Goal: Complete application form

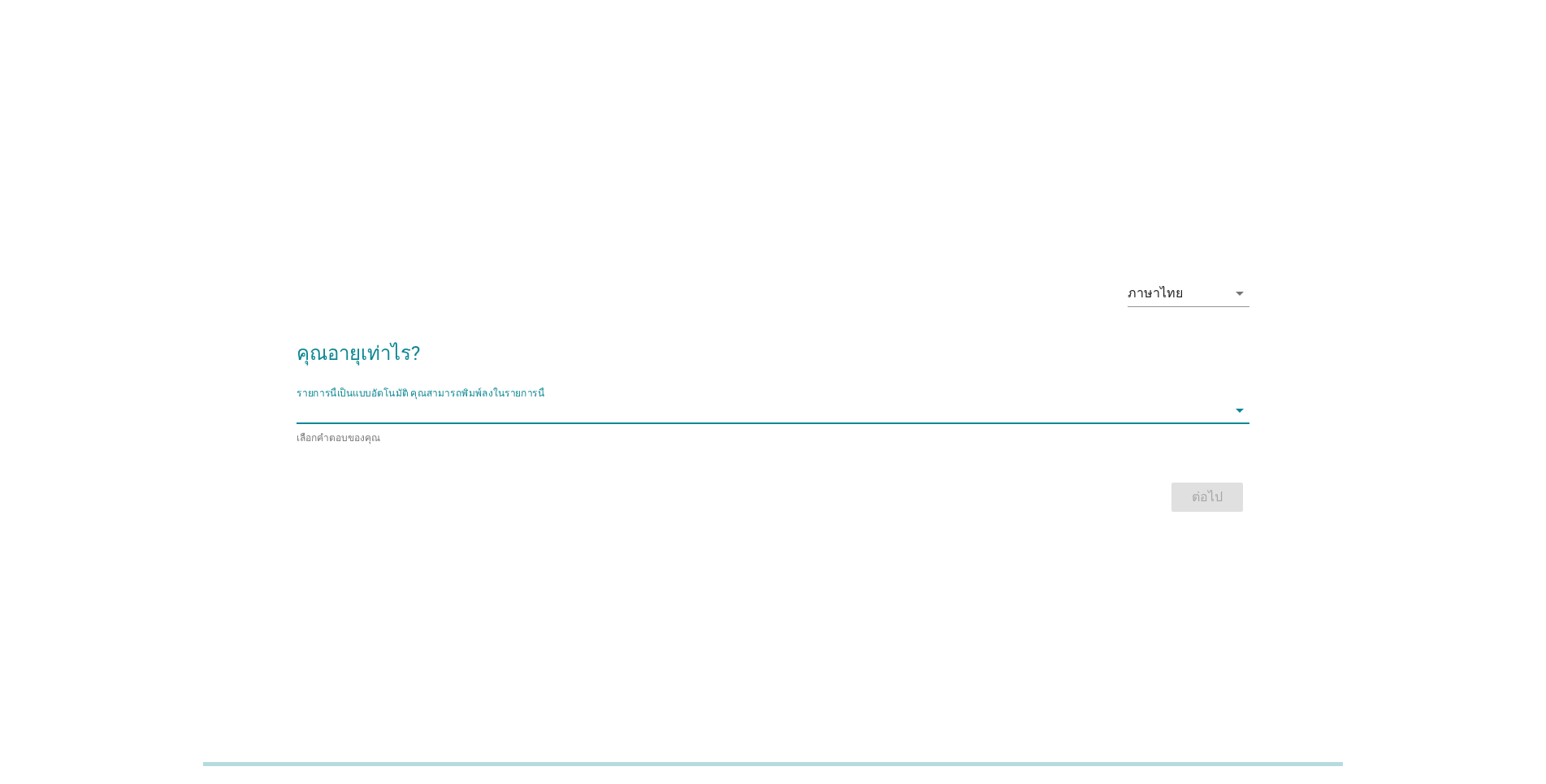
click at [336, 419] on input "รายการนี้เป็นแบบอัตโนมัติ คุณสามารถพิมพ์ลงในรายการนี้" at bounding box center [761, 410] width 930 height 26
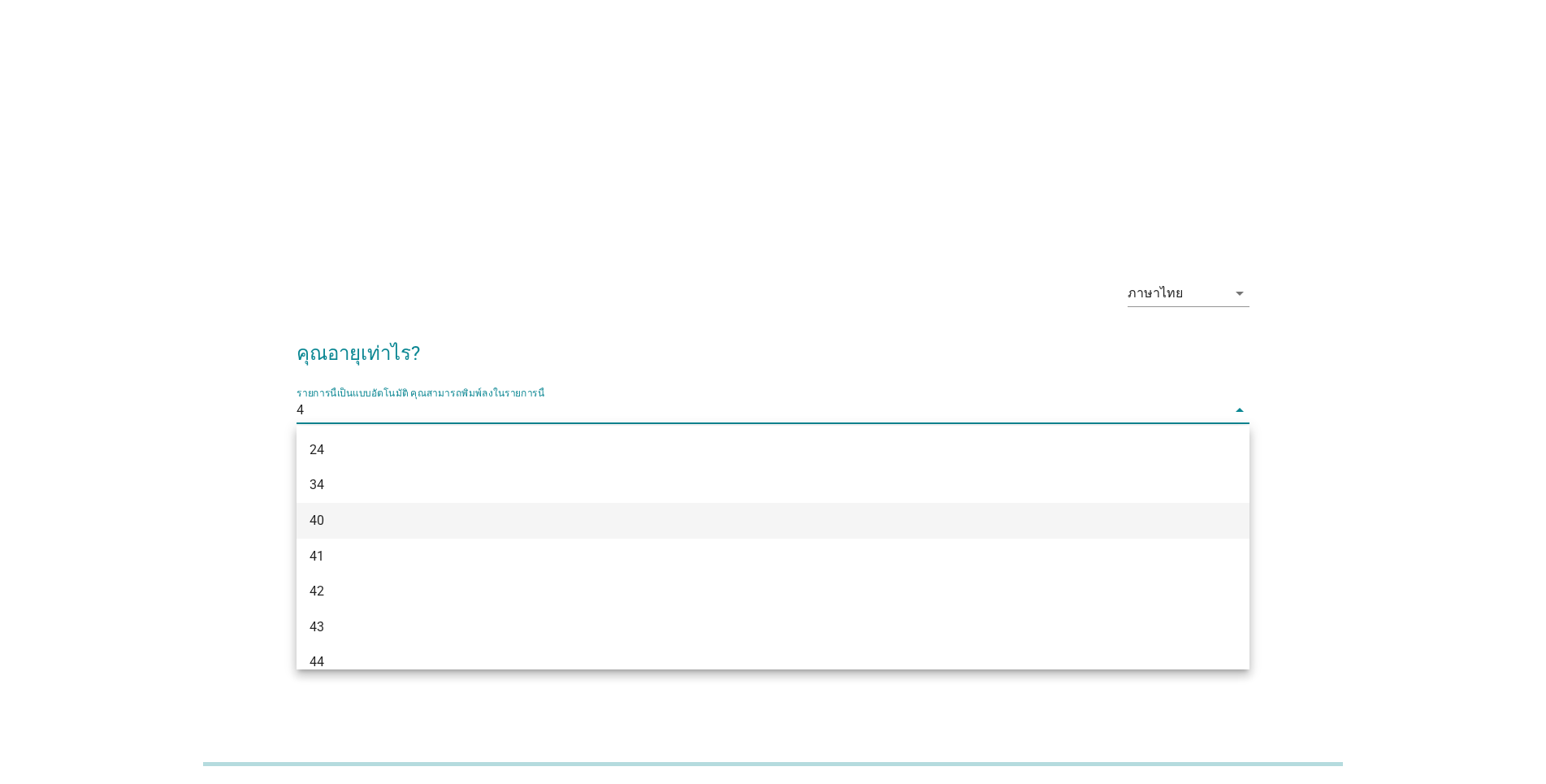
type input "48"
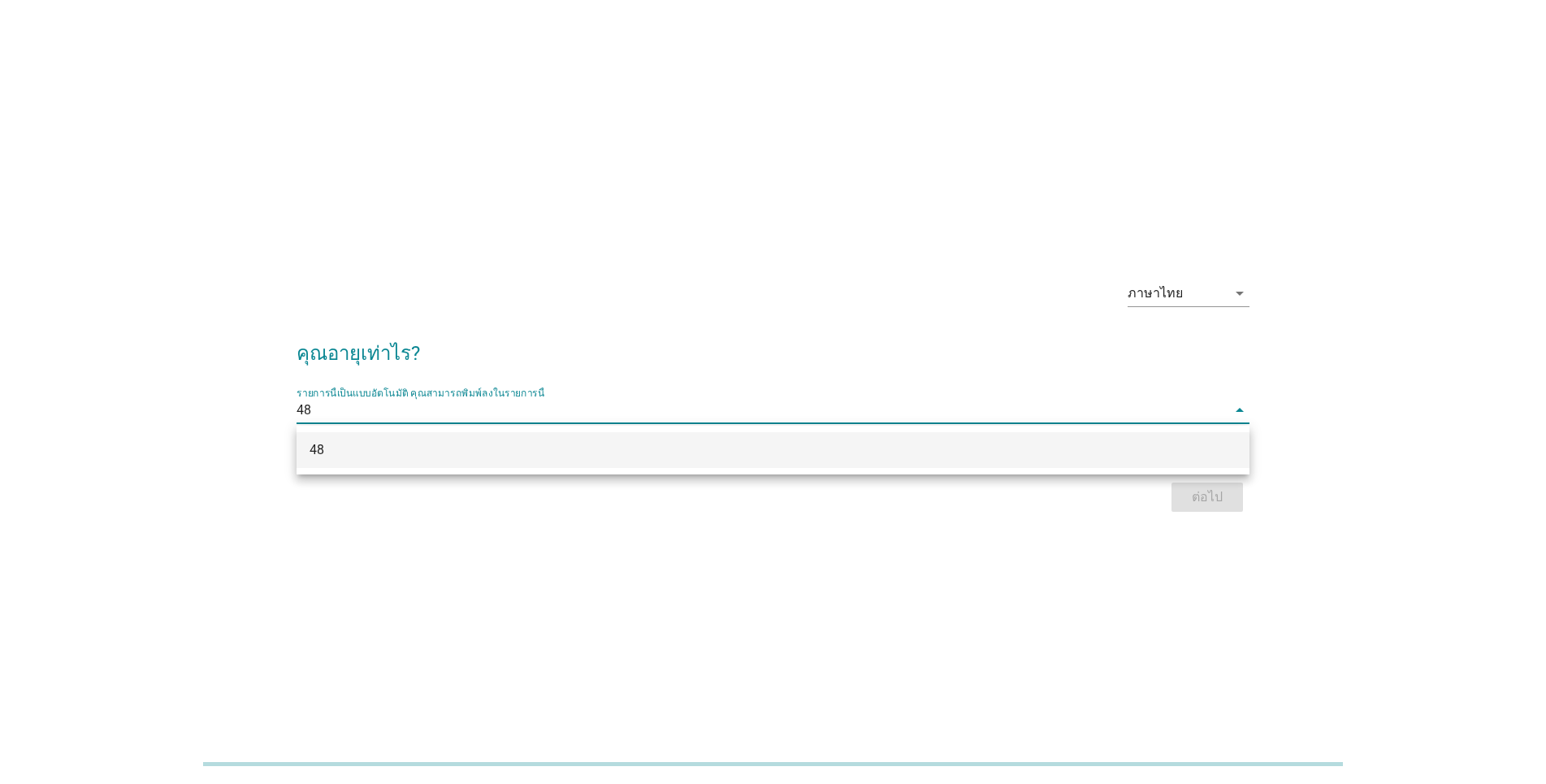
click at [478, 456] on div "48" at bounding box center [734, 450] width 850 height 20
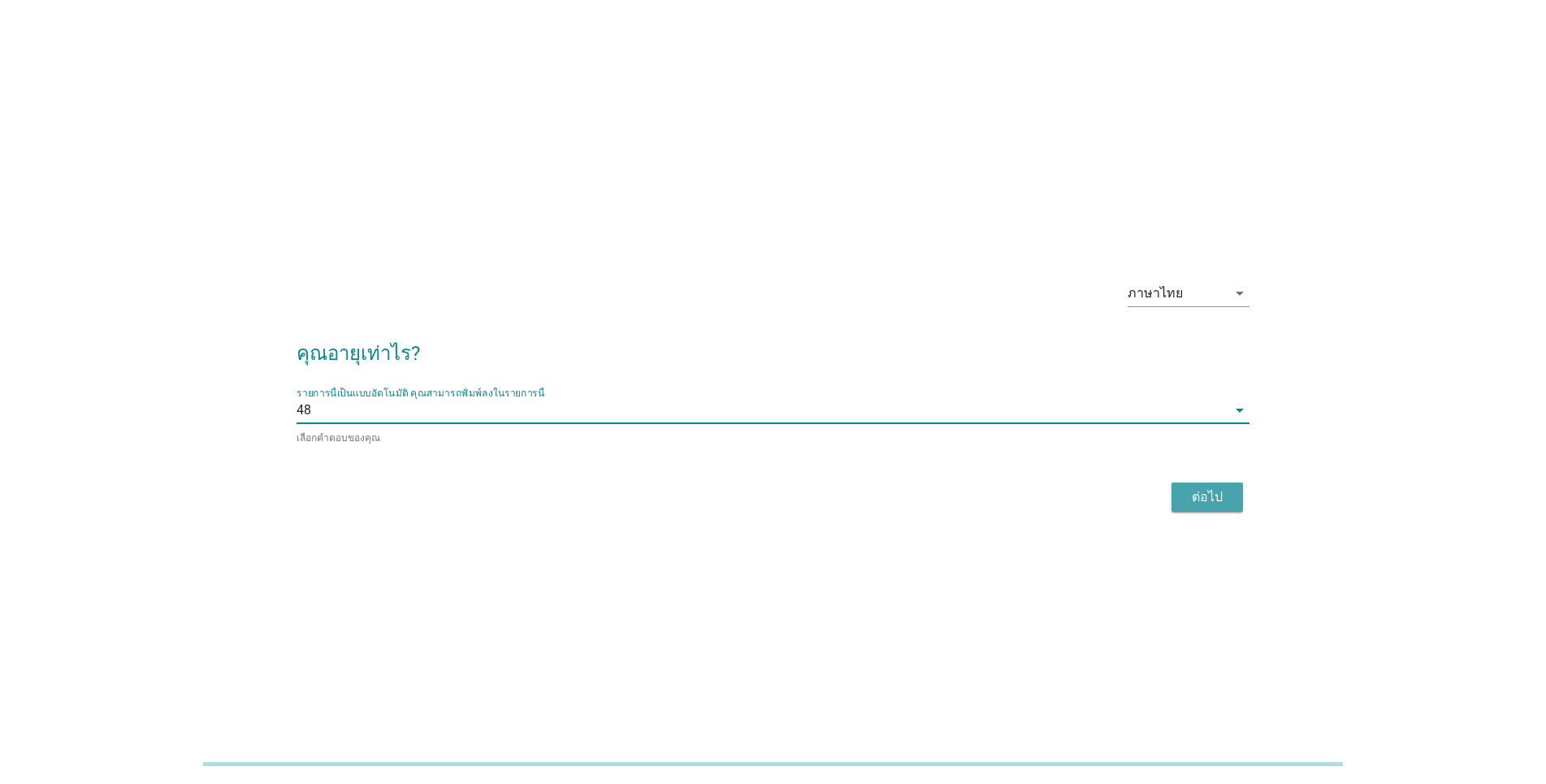
click at [1192, 492] on div "ต่อไป" at bounding box center [1207, 497] width 46 height 20
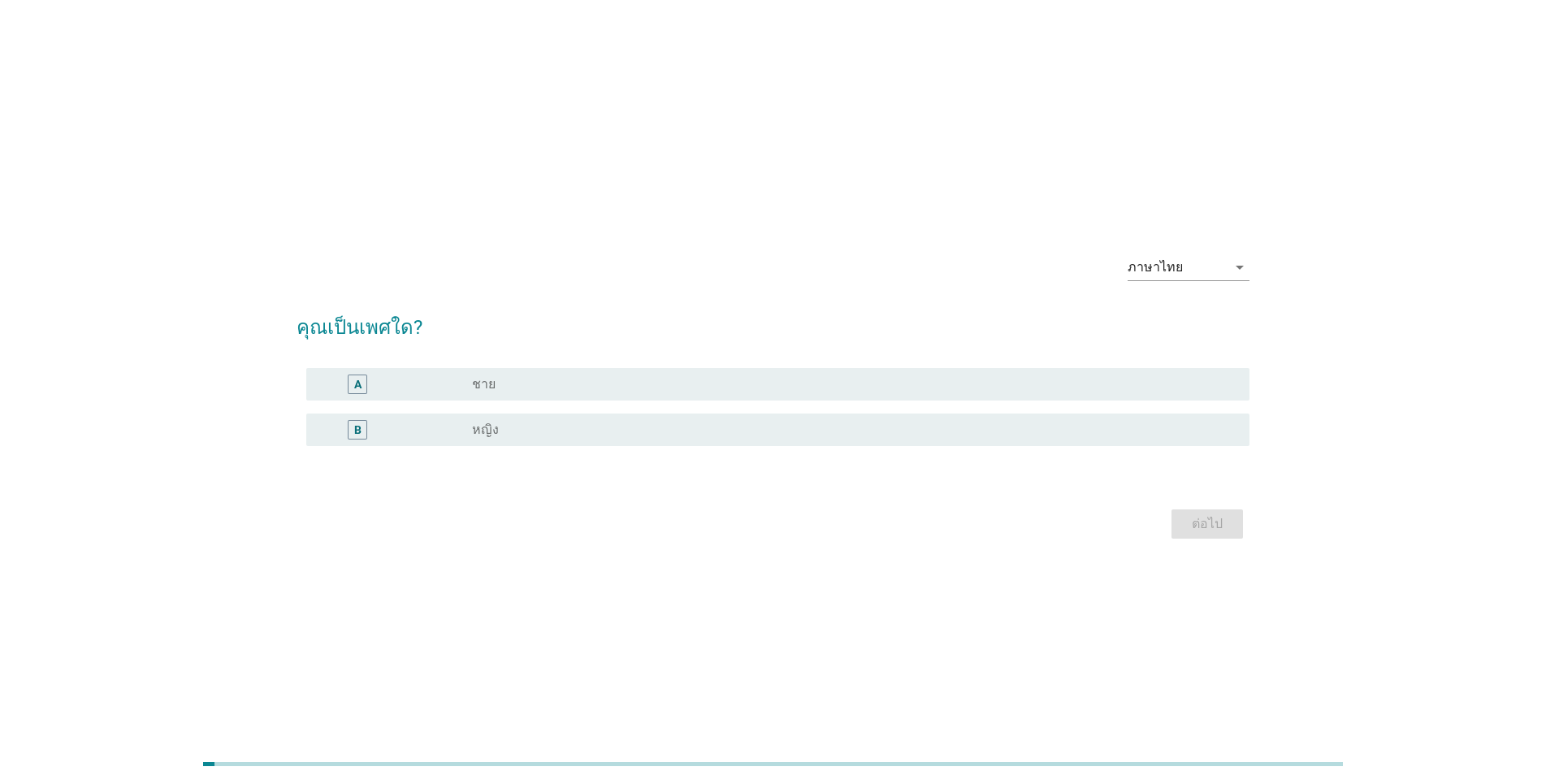
click at [619, 416] on div "B radio_button_unchecked หญิง" at bounding box center [778, 430] width 944 height 32
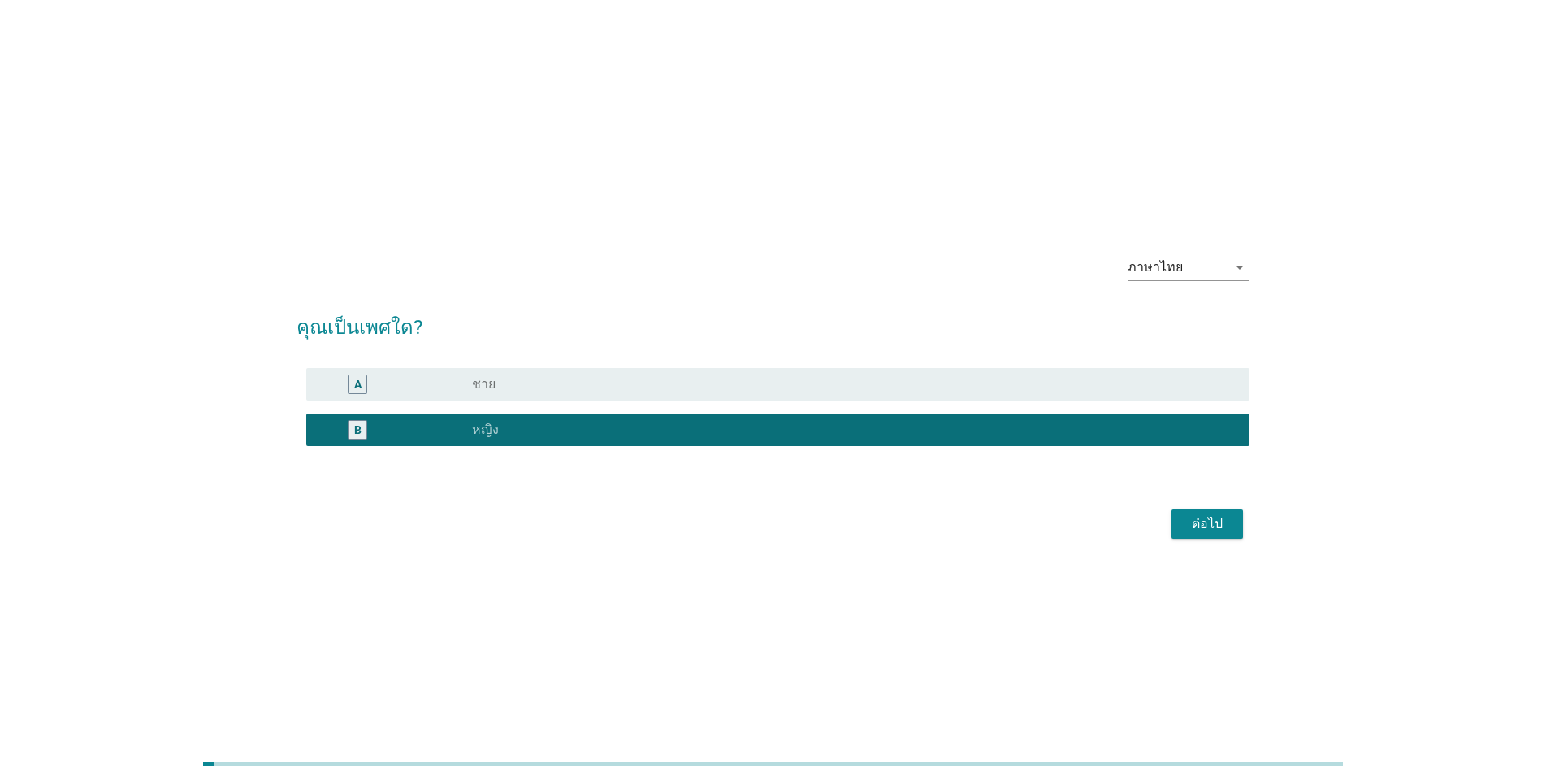
click at [1217, 514] on div "ต่อไป" at bounding box center [1207, 524] width 46 height 20
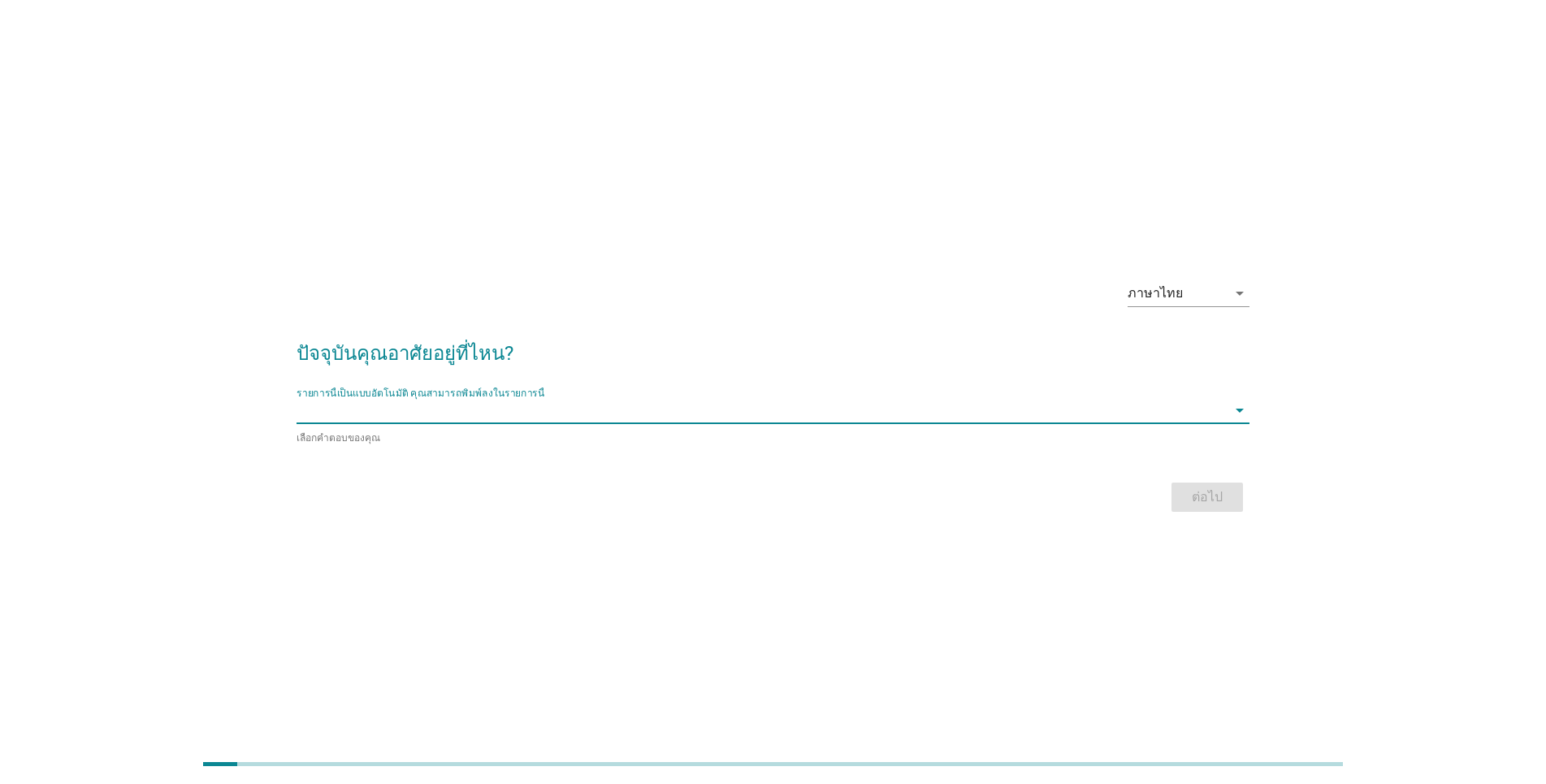
click at [534, 418] on input "รายการนี้เป็นแบบอัตโนมัติ คุณสามารถพิมพ์ลงในรายการนี้" at bounding box center [761, 410] width 930 height 26
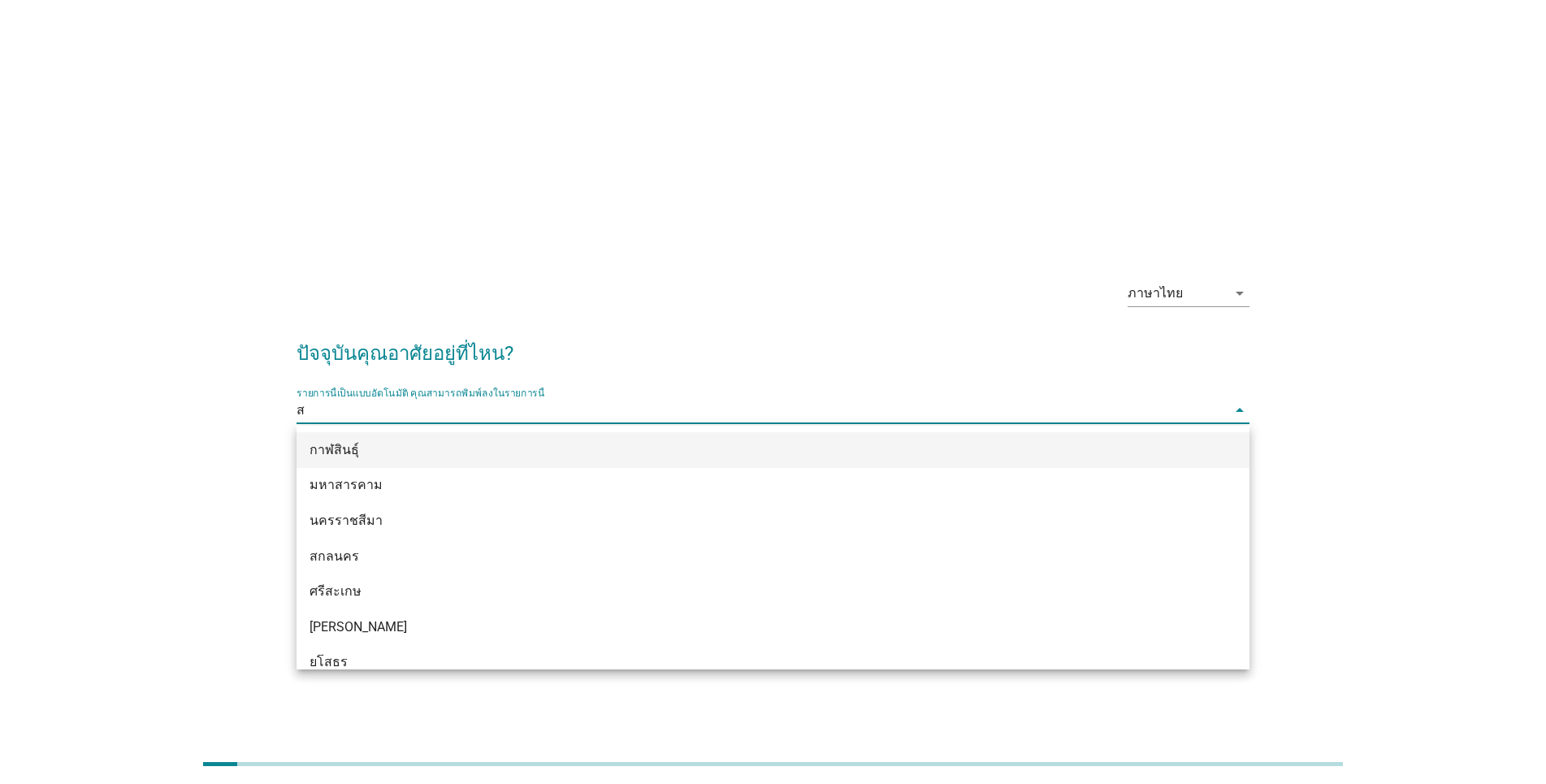
type input "สม"
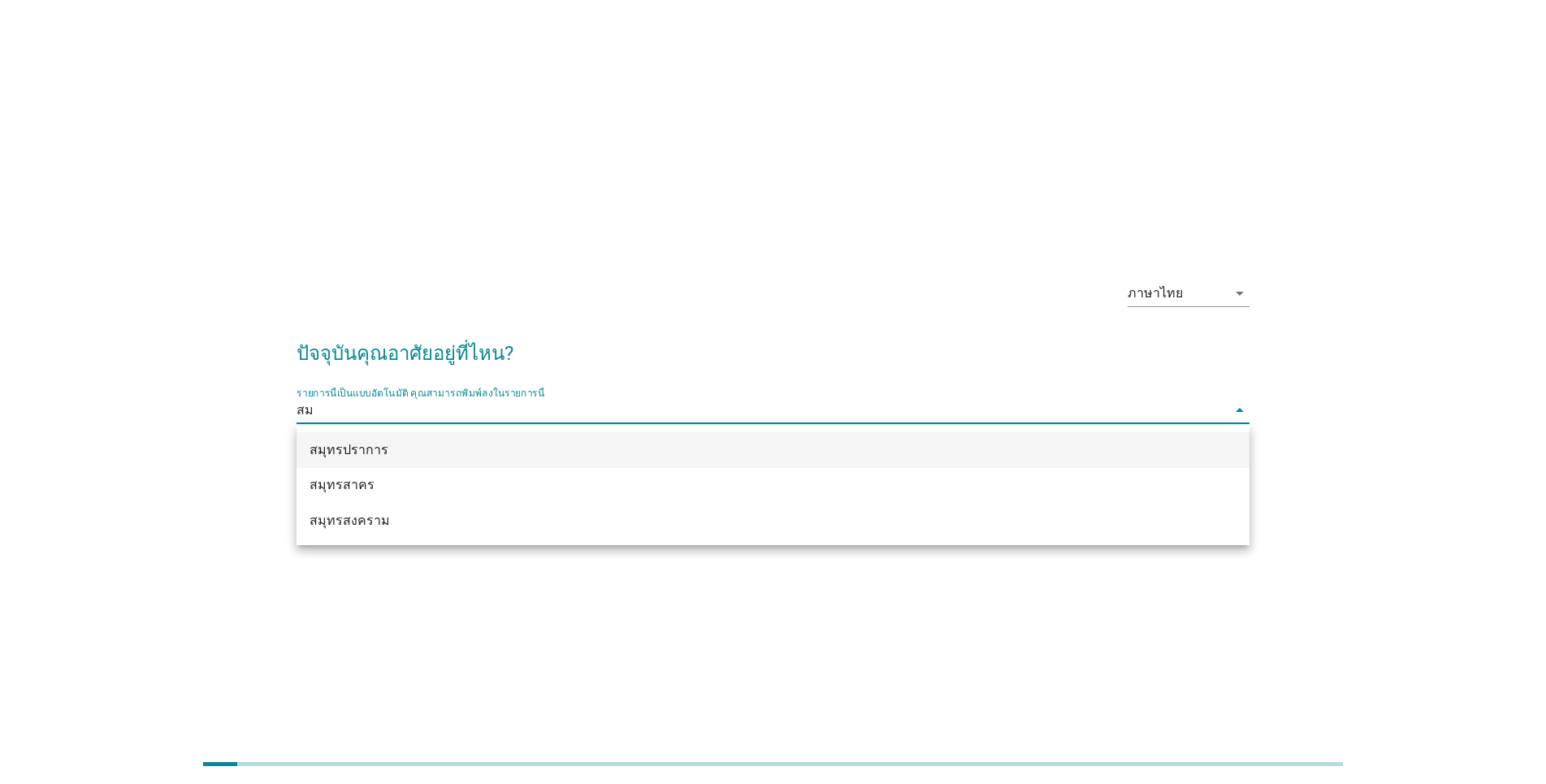
click at [387, 448] on div "สมุทรปราการ" at bounding box center [734, 450] width 850 height 20
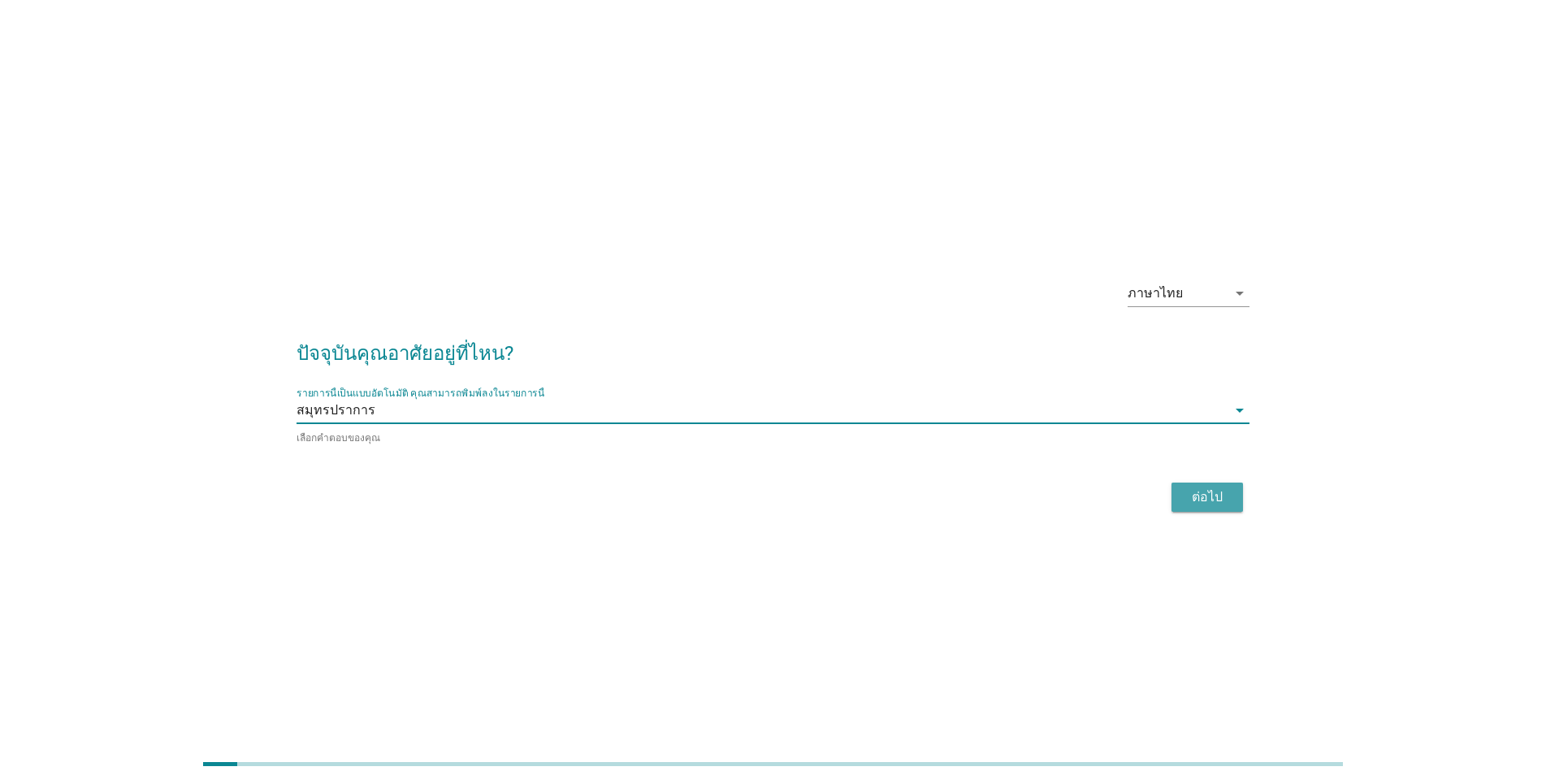
click at [1184, 496] on div "ต่อไป" at bounding box center [1207, 497] width 46 height 20
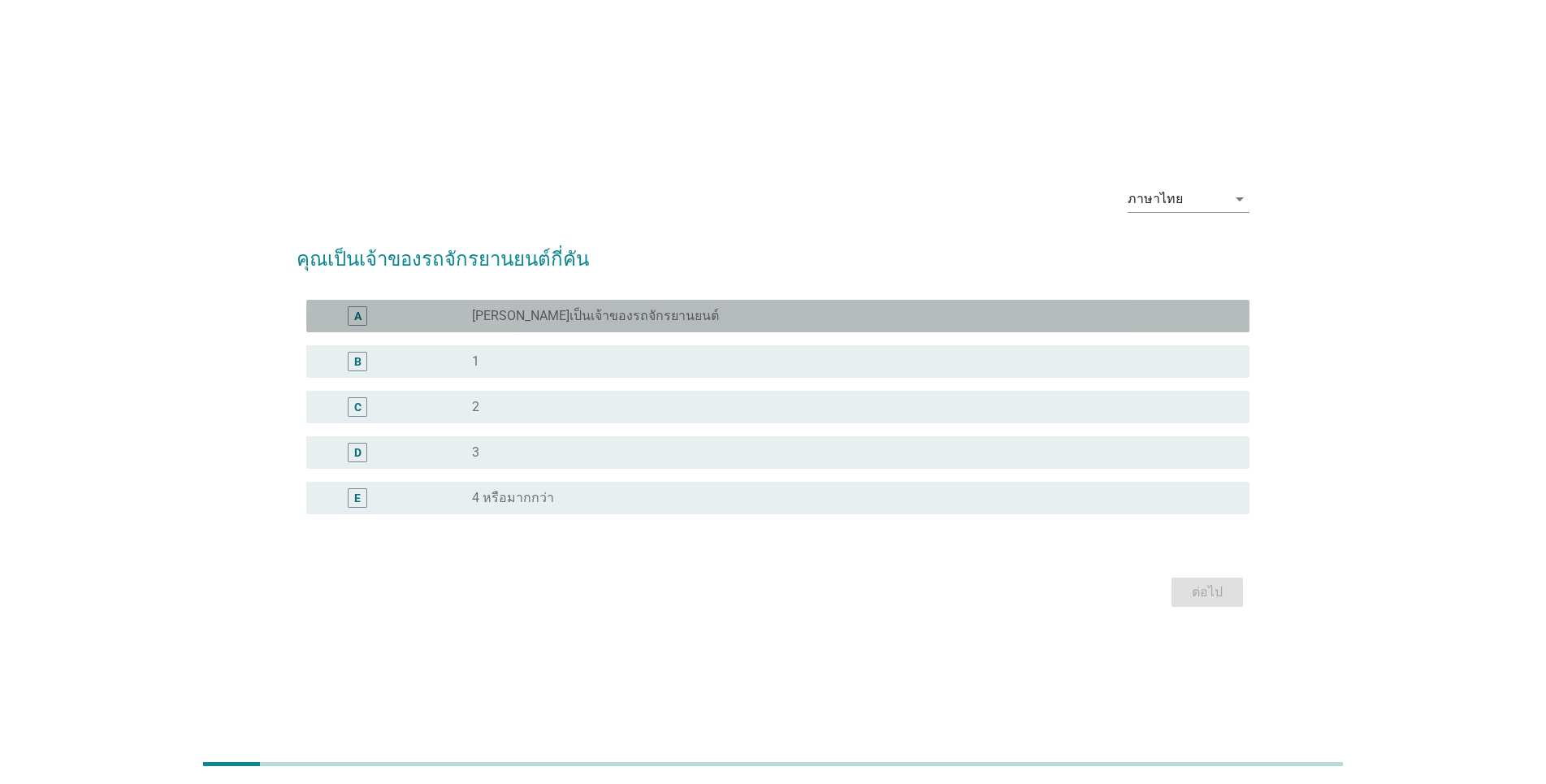
click at [521, 305] on div "A radio_button_unchecked [PERSON_NAME]เป็นเจ้าของรถจักรยานยนต์" at bounding box center [778, 316] width 944 height 32
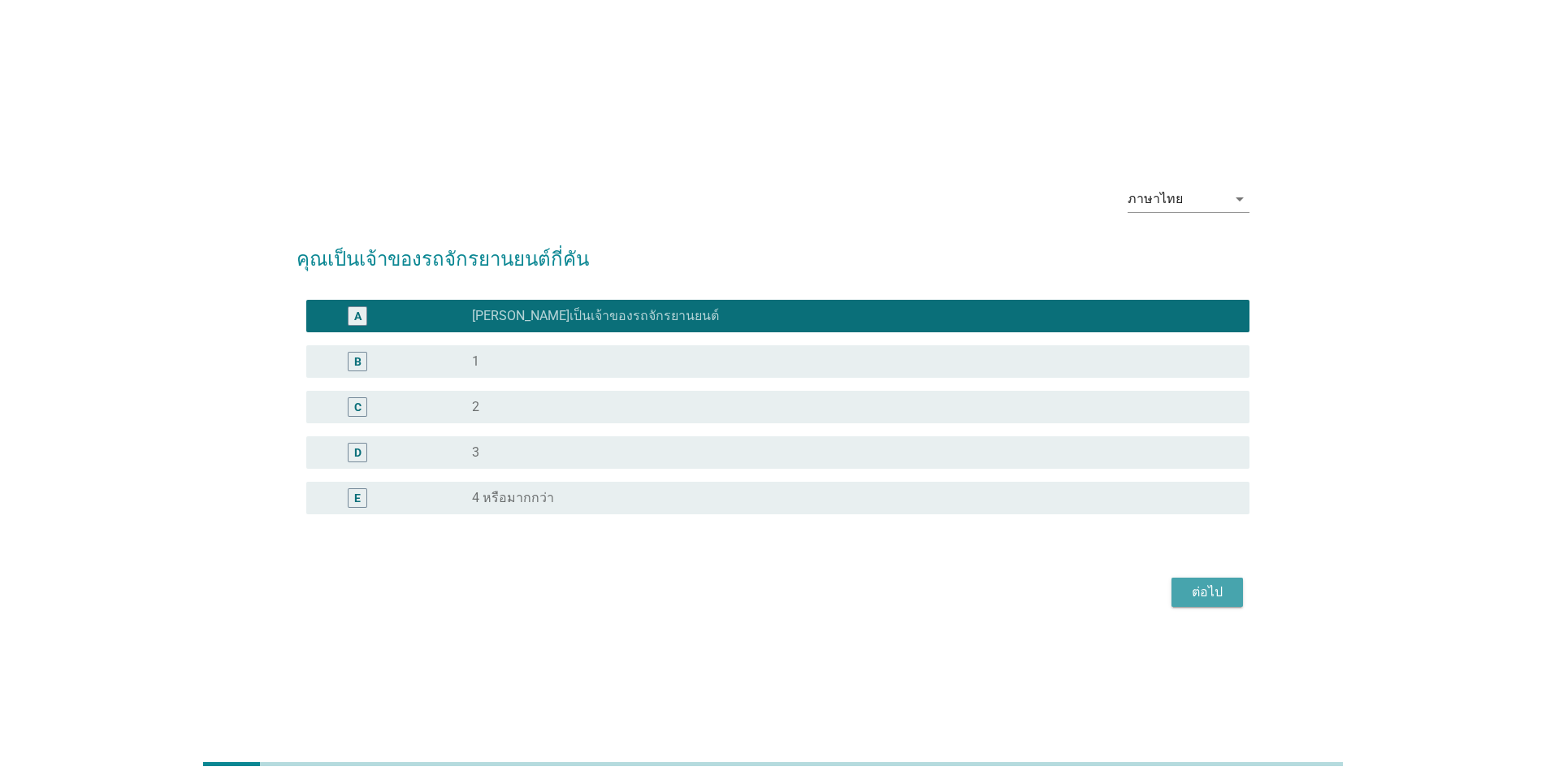
click at [1221, 583] on div "ต่อไป" at bounding box center [1207, 592] width 46 height 20
